Goal: Task Accomplishment & Management: Manage account settings

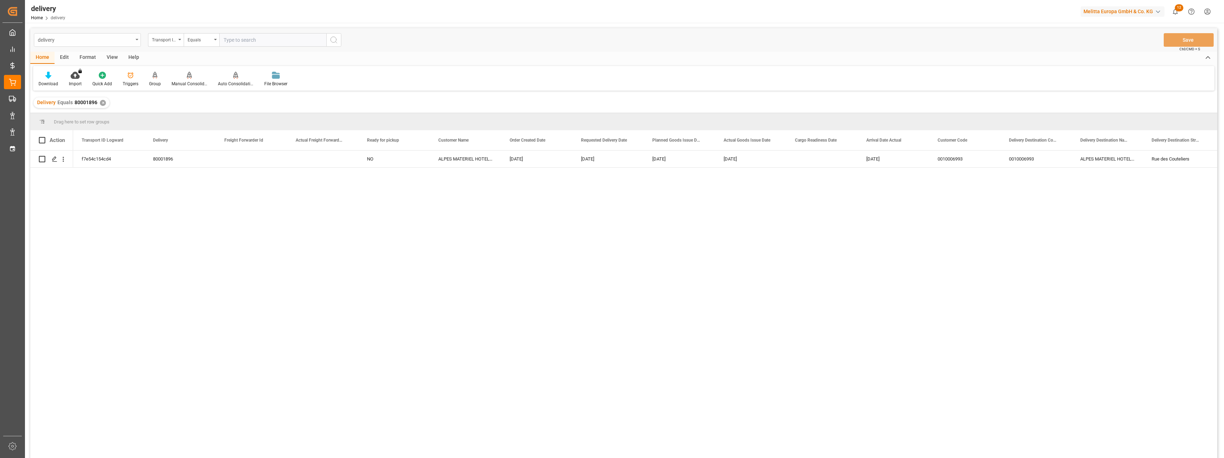
click at [90, 38] on div "delivery" at bounding box center [85, 39] width 95 height 9
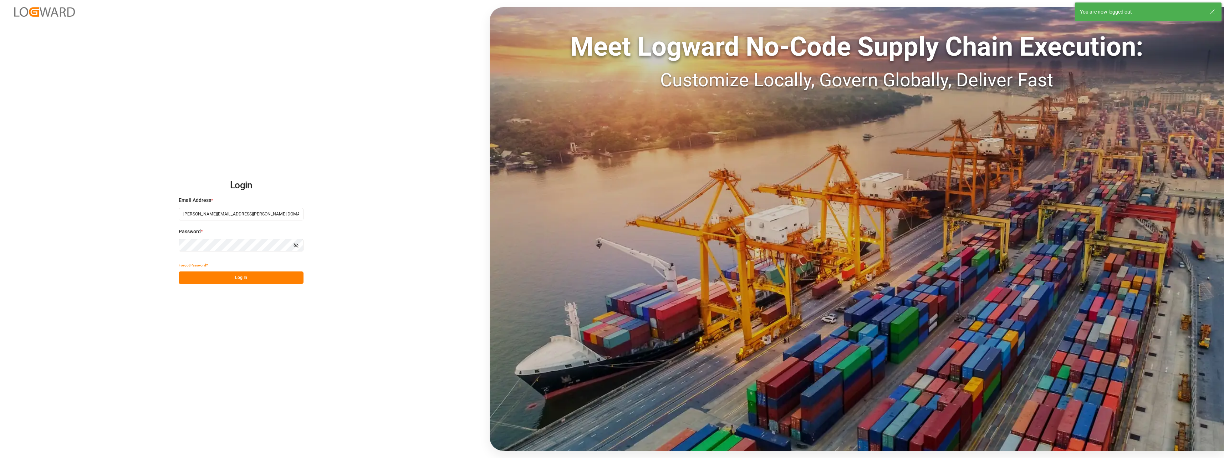
click at [247, 34] on div "Login Email Address * [PERSON_NAME][EMAIL_ADDRESS][PERSON_NAME][DOMAIN_NAME] Pa…" at bounding box center [612, 229] width 1224 height 458
click at [250, 281] on button "Log In" at bounding box center [241, 278] width 125 height 12
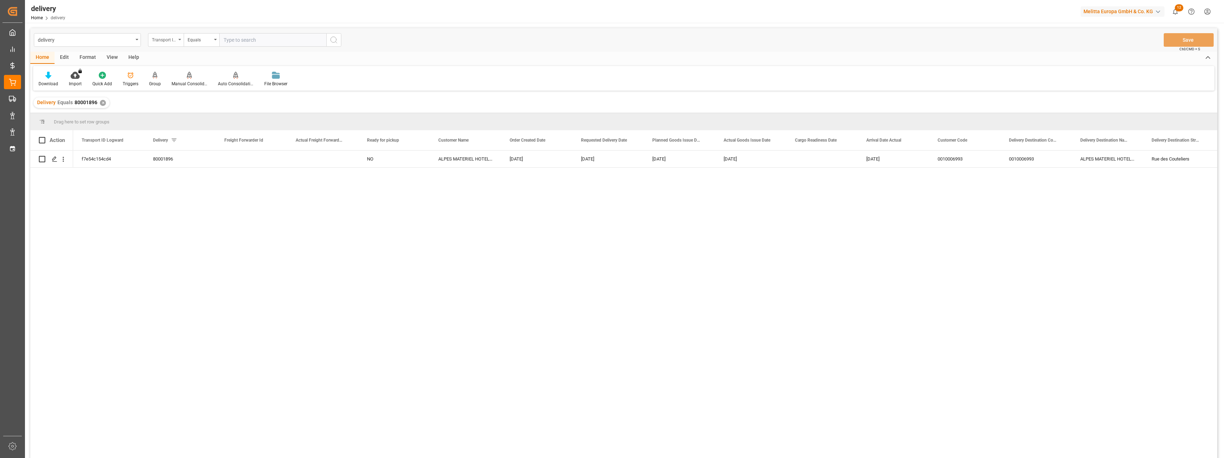
click at [163, 42] on div "Transport ID Logward" at bounding box center [164, 39] width 24 height 8
click at [173, 86] on div "Delivery" at bounding box center [201, 87] width 106 height 15
click at [258, 41] on input "text" at bounding box center [272, 40] width 107 height 14
paste input "80003522"
type input "80003522"
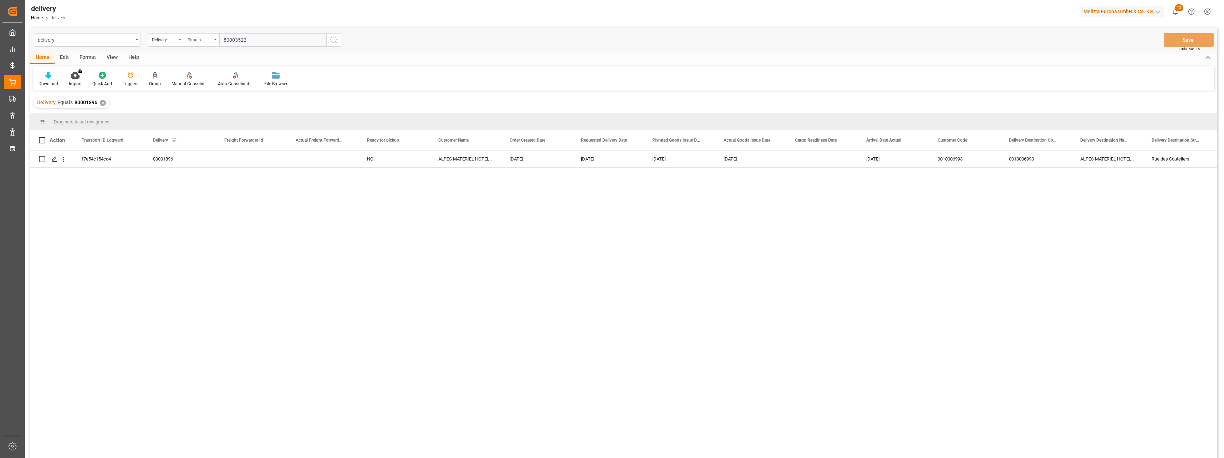
click at [327, 41] on button "search button" at bounding box center [333, 40] width 15 height 14
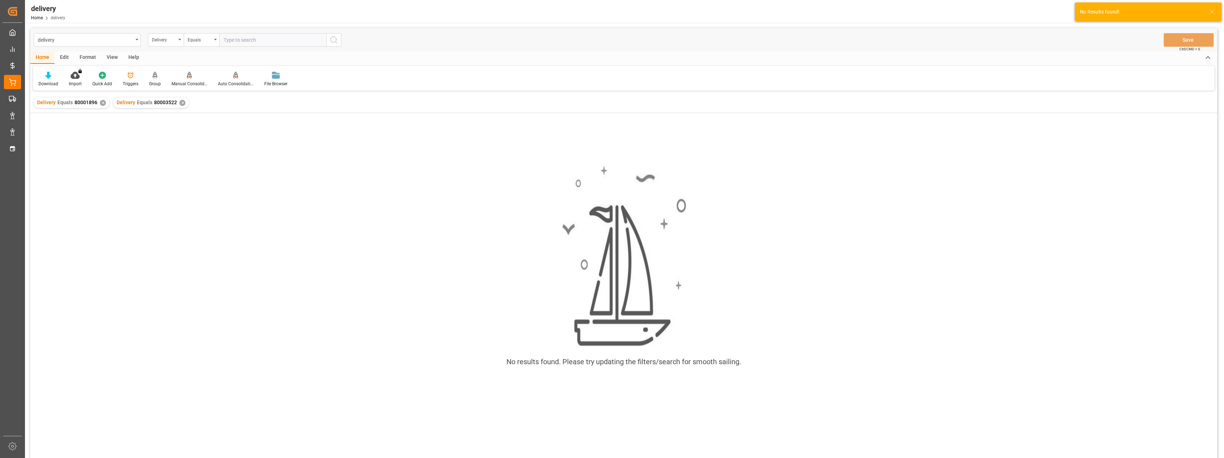
click at [98, 102] on div "Delivery Equals 80001896 ✕" at bounding box center [72, 102] width 76 height 11
click at [103, 102] on div "✕" at bounding box center [103, 103] width 6 height 6
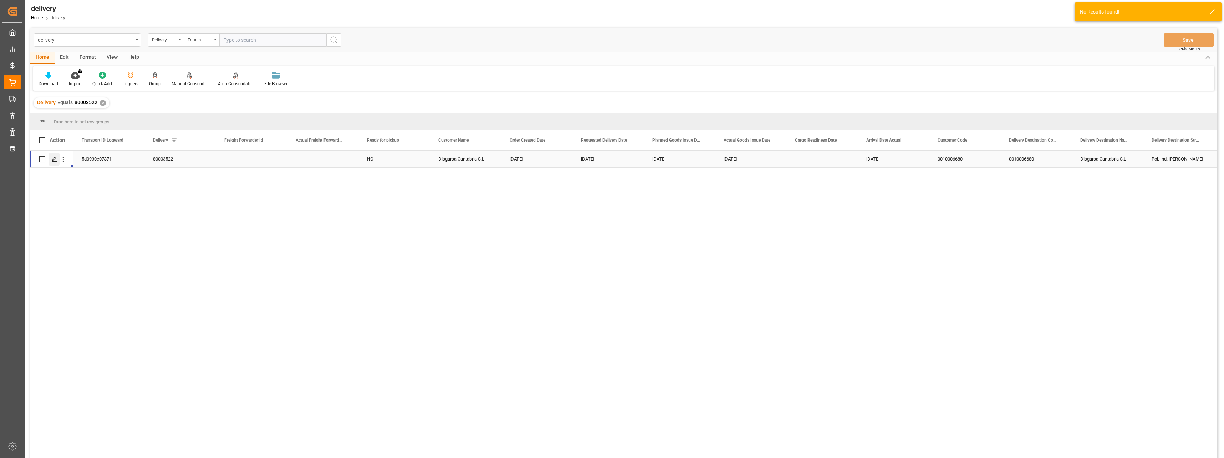
click at [53, 160] on icon "Press SPACE to select this row." at bounding box center [55, 159] width 6 height 6
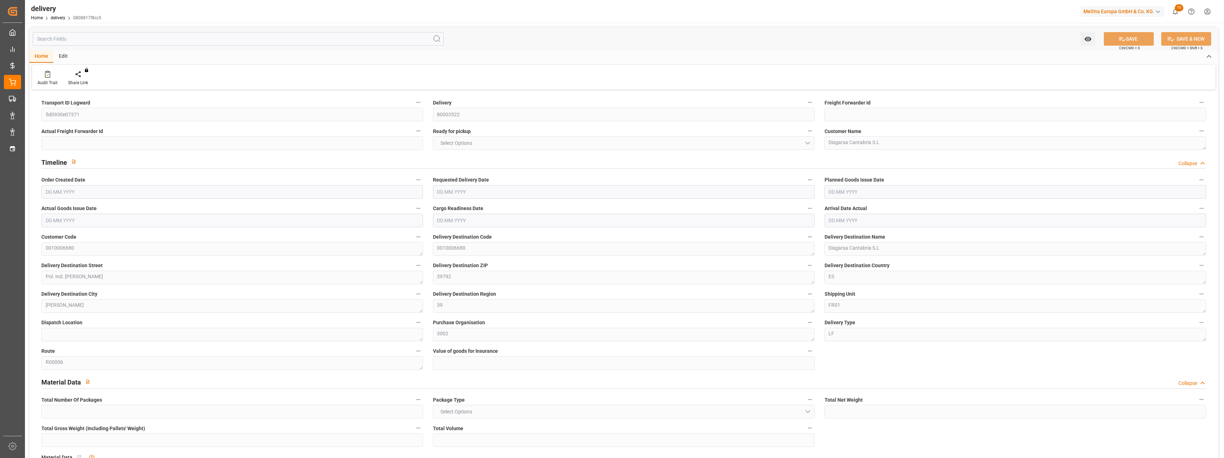
type input "1"
type input "201.1"
type input "235.146"
type input "414.84"
type input "32"
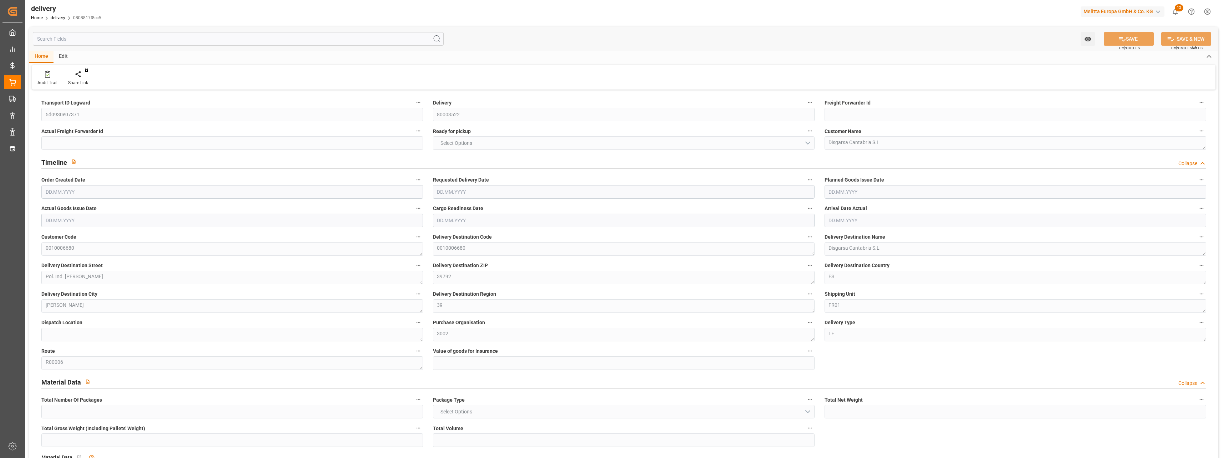
type input "1"
type input "0"
type input "1"
type input "2"
type input "0"
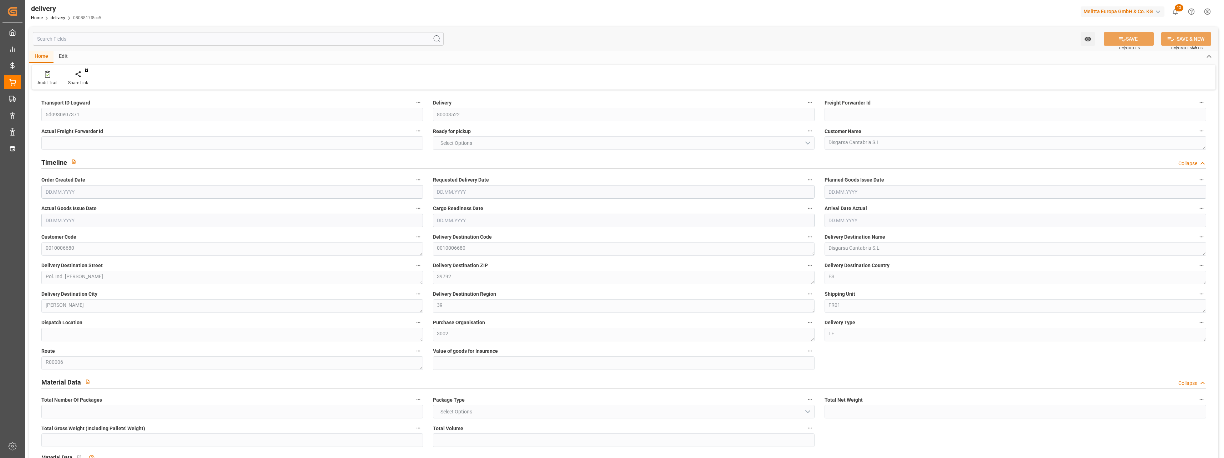
type input "0"
type input "-2.8646"
type input "162.76"
type input "159.8954"
type input "0"
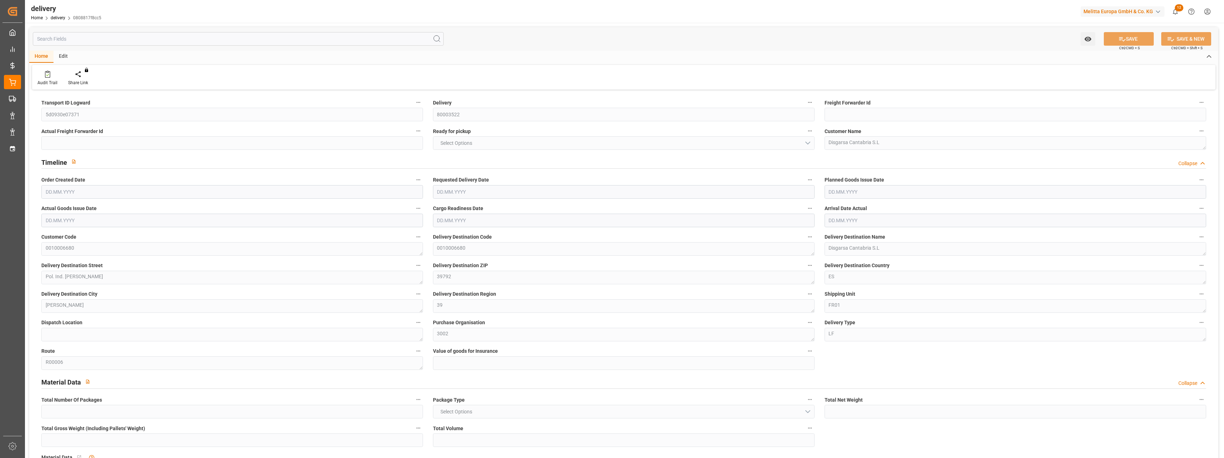
type input "11.52"
type input "1.5"
type input "1.3"
type input "0"
type input "1.5"
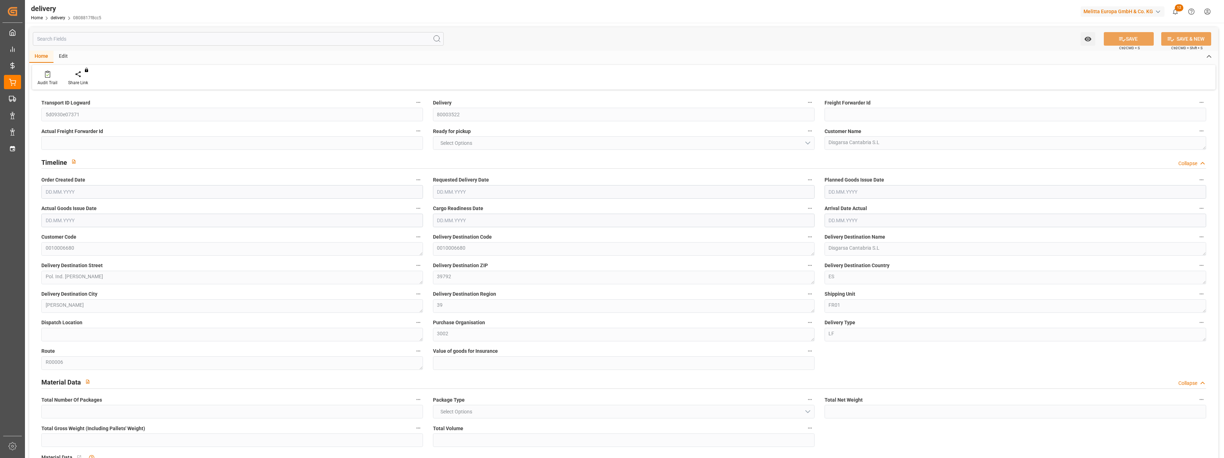
type input "211.146"
type input "101"
type input "0"
type input "[DATE]"
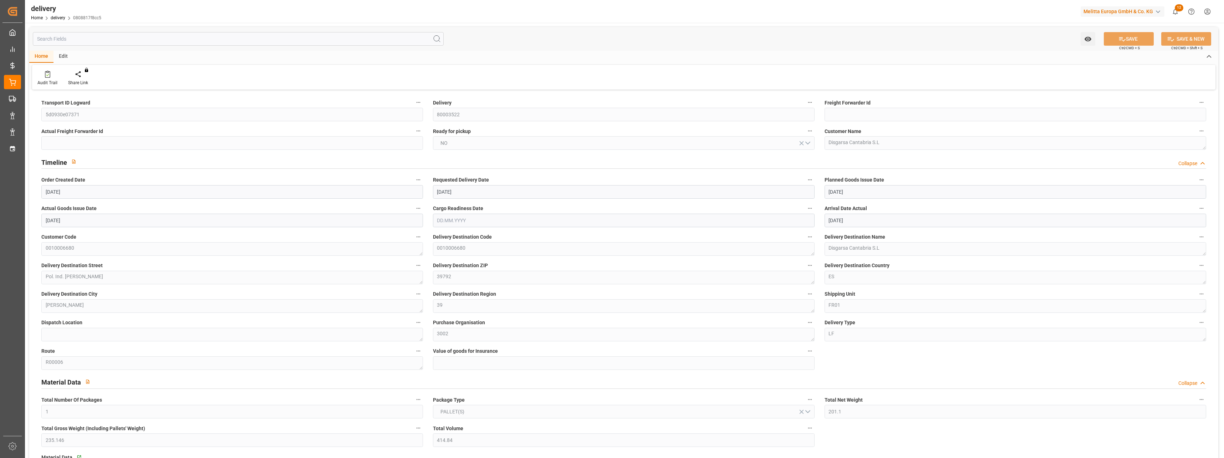
type input "[DATE]"
type input "[DATE] 13:10"
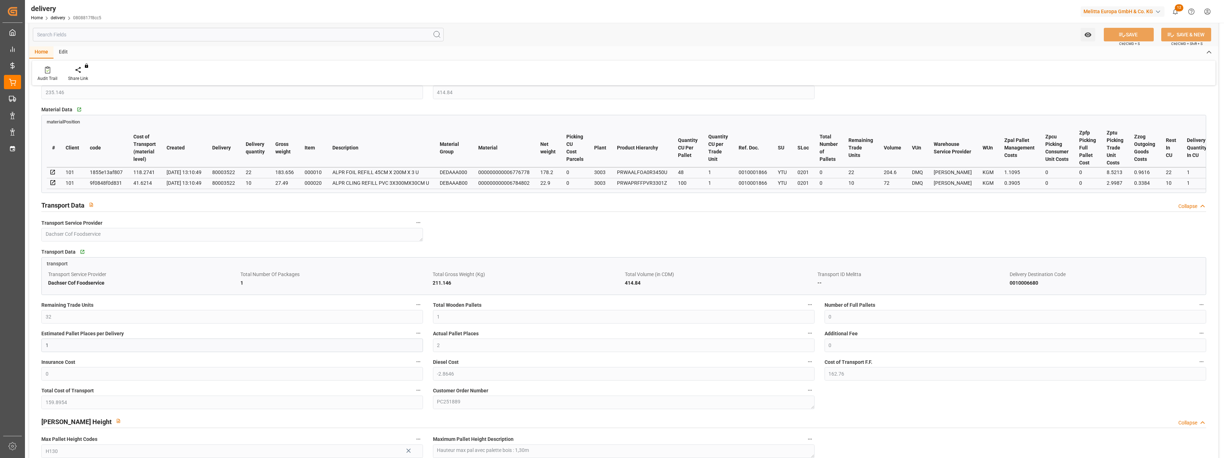
scroll to position [392, 0]
